Goal: Transaction & Acquisition: Purchase product/service

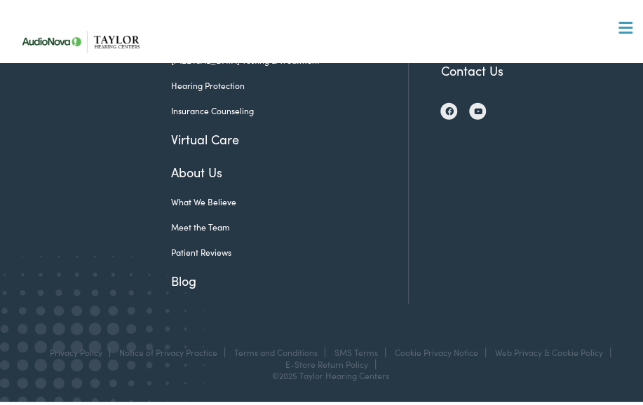
scroll to position [3425, 0]
click at [368, 362] on link "E-Store Return Policy" at bounding box center [326, 361] width 83 height 12
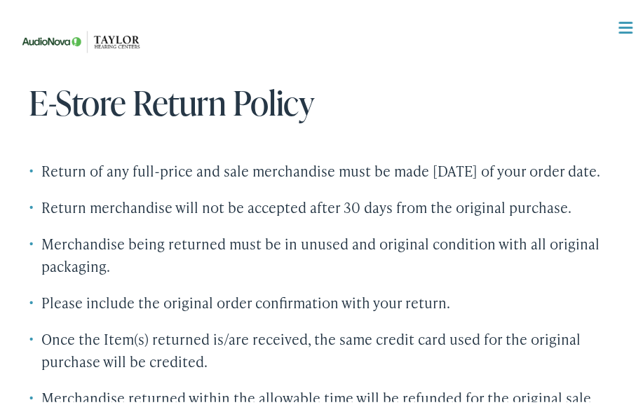
click at [618, 22] on div at bounding box center [625, 25] width 14 height 14
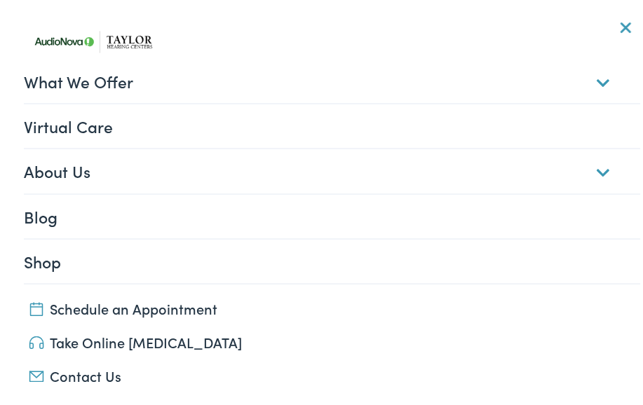
click at [42, 259] on link "Shop" at bounding box center [332, 257] width 617 height 43
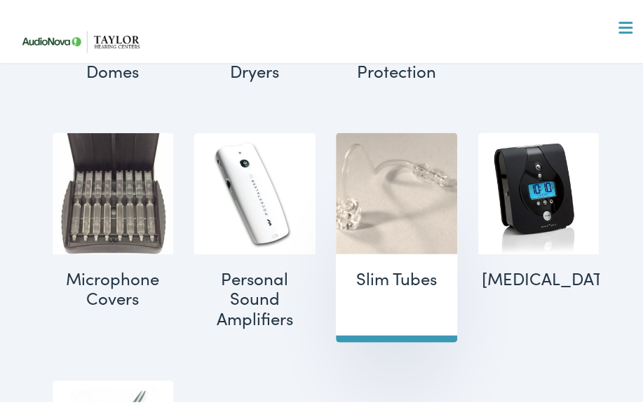
scroll to position [1331, 0]
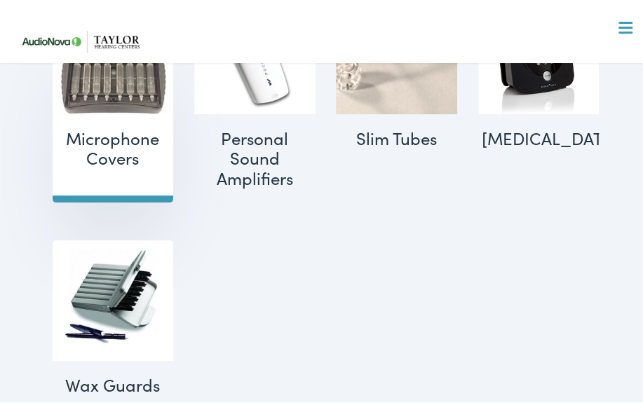
click at [114, 124] on h2 "Microphone Covers (2)" at bounding box center [113, 145] width 121 height 69
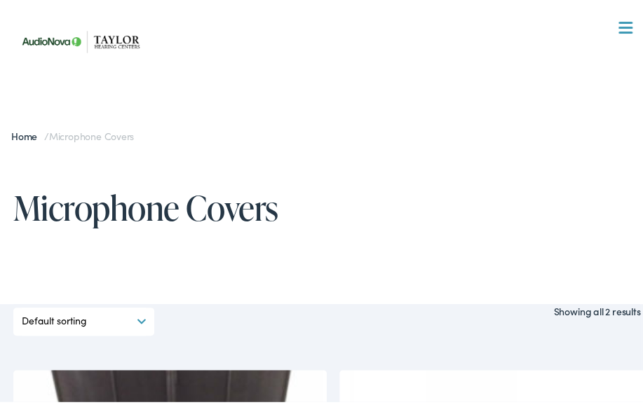
click at [154, 315] on form "Default sorting Sort by popularity Sort by latest Sort by price: low to high So…" at bounding box center [83, 317] width 141 height 27
click at [146, 317] on select "Default sorting Sort by popularity Sort by latest Sort by price: low to high So…" at bounding box center [84, 317] width 124 height 27
click at [17, 128] on link "Home" at bounding box center [27, 132] width 33 height 14
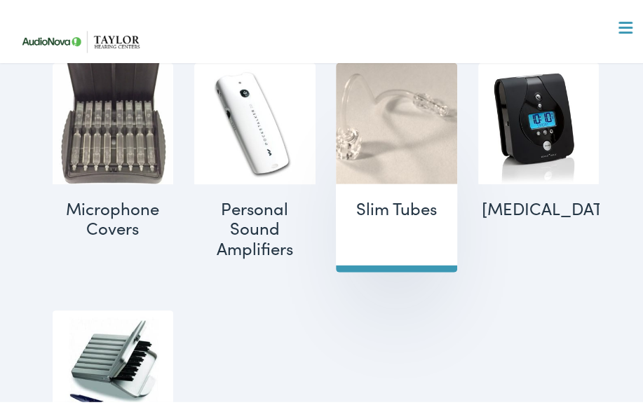
scroll to position [1401, 0]
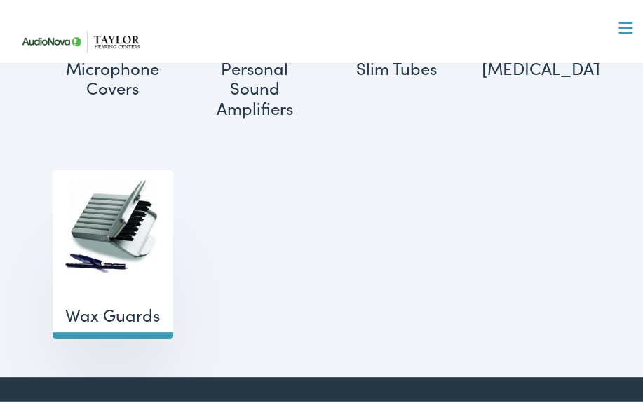
click at [110, 215] on img "Visit product category Wax Guards" at bounding box center [113, 227] width 121 height 121
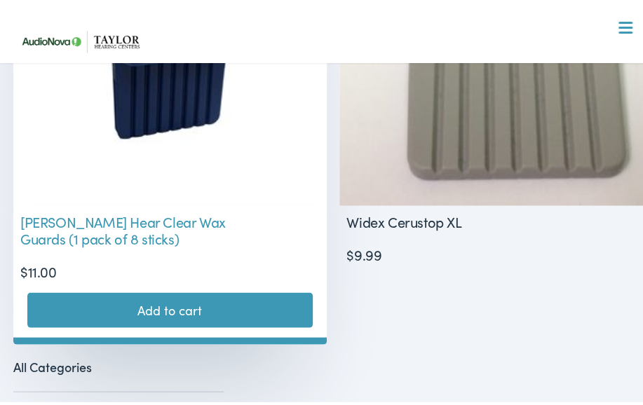
scroll to position [3012, 0]
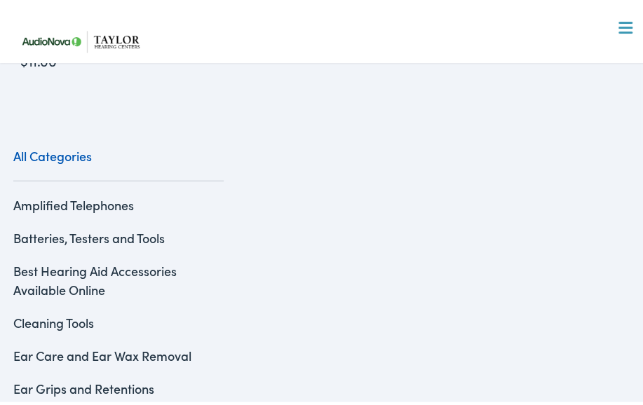
click at [48, 143] on link "All Categories" at bounding box center [118, 160] width 210 height 35
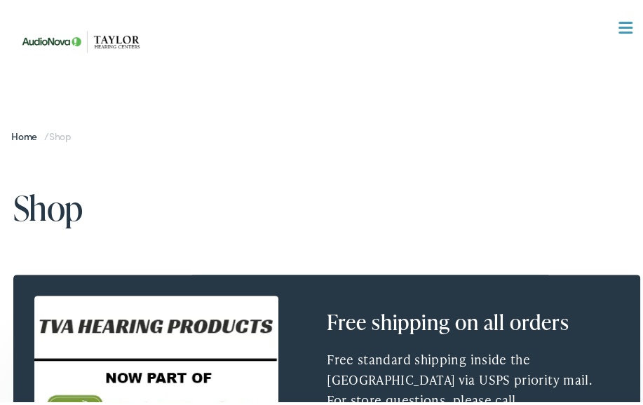
click at [619, 19] on span at bounding box center [625, 19] width 14 height 2
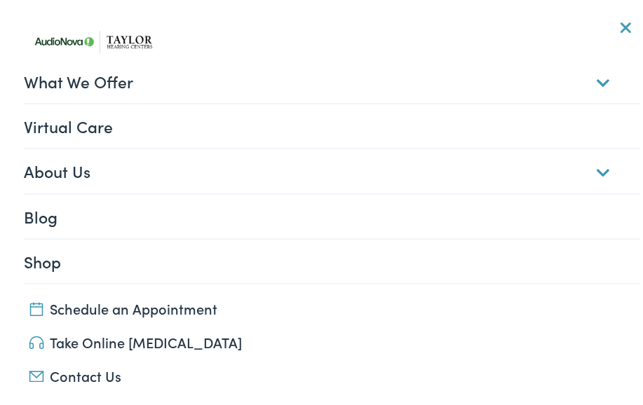
scroll to position [210, 0]
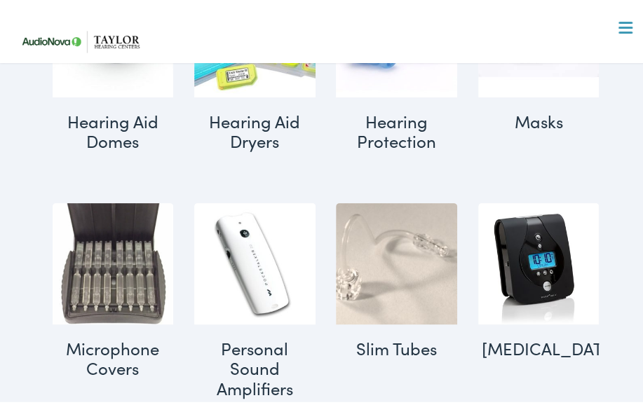
scroll to position [1191, 0]
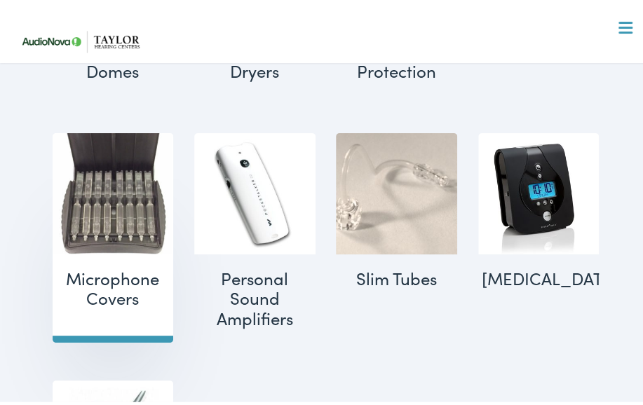
click at [112, 263] on h2 "Microphone Covers (2)" at bounding box center [113, 285] width 121 height 69
